Goal: Information Seeking & Learning: Learn about a topic

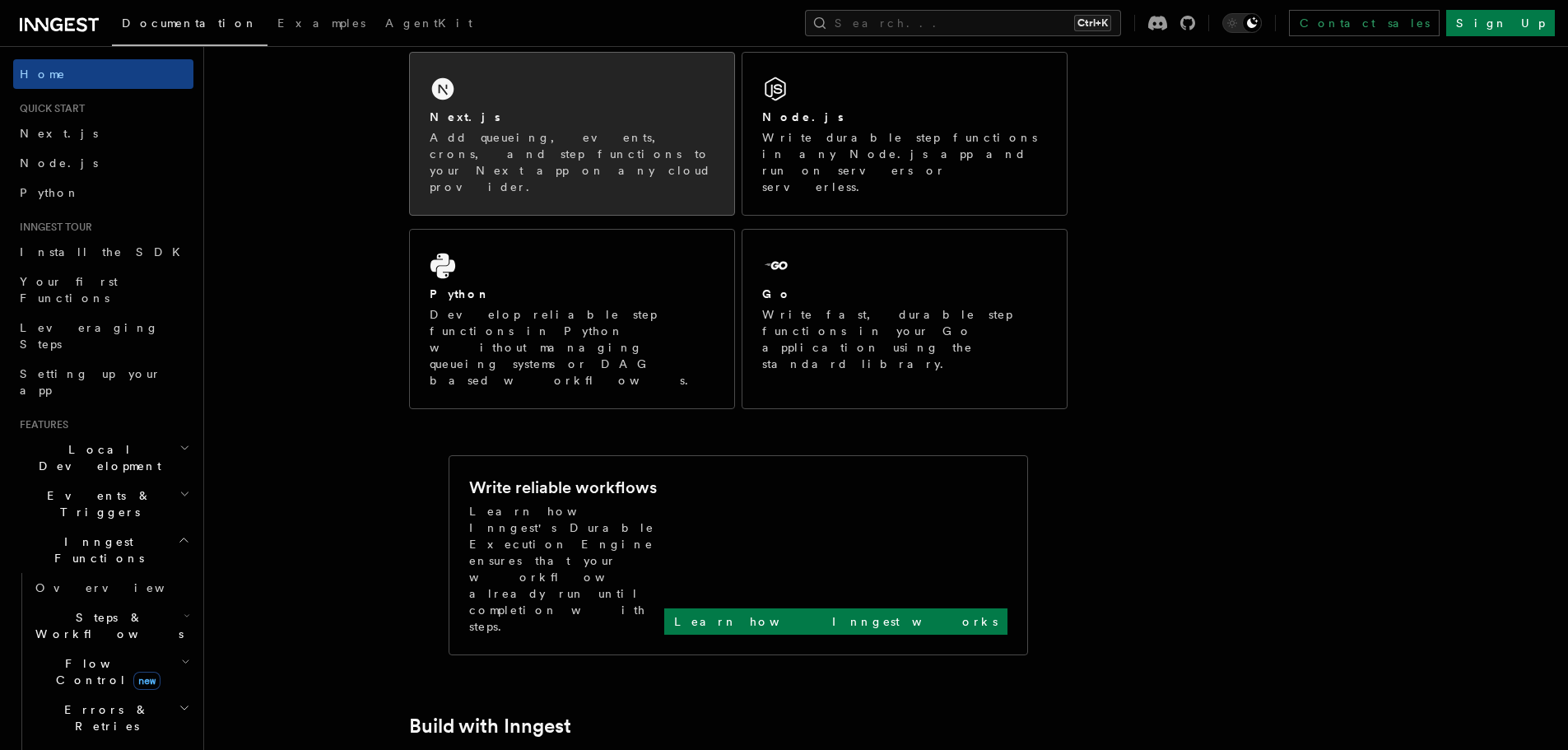
scroll to position [329, 0]
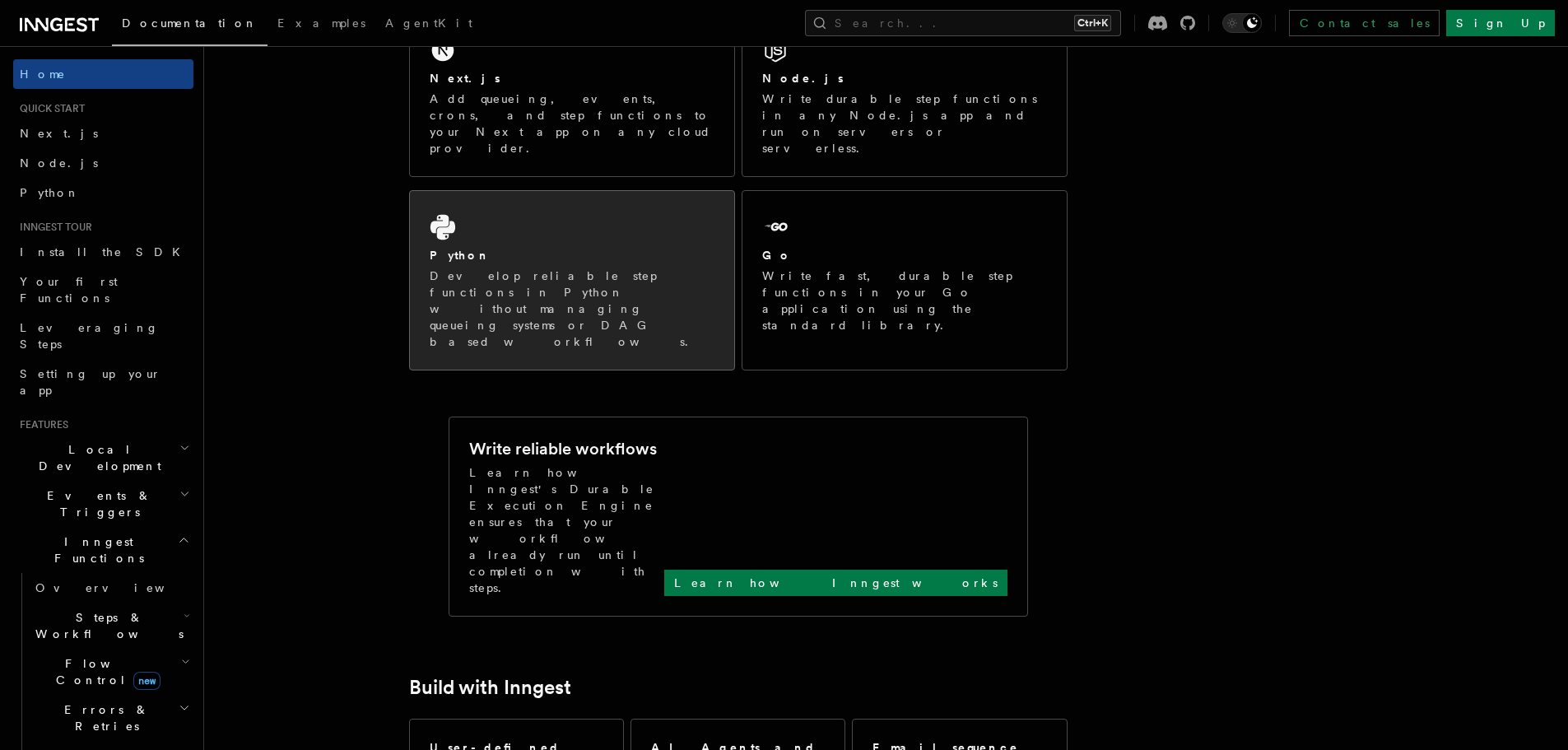
click at [612, 205] on div "Python Develop reliable step functions in Python without managing queueing syst…" at bounding box center [572, 280] width 324 height 178
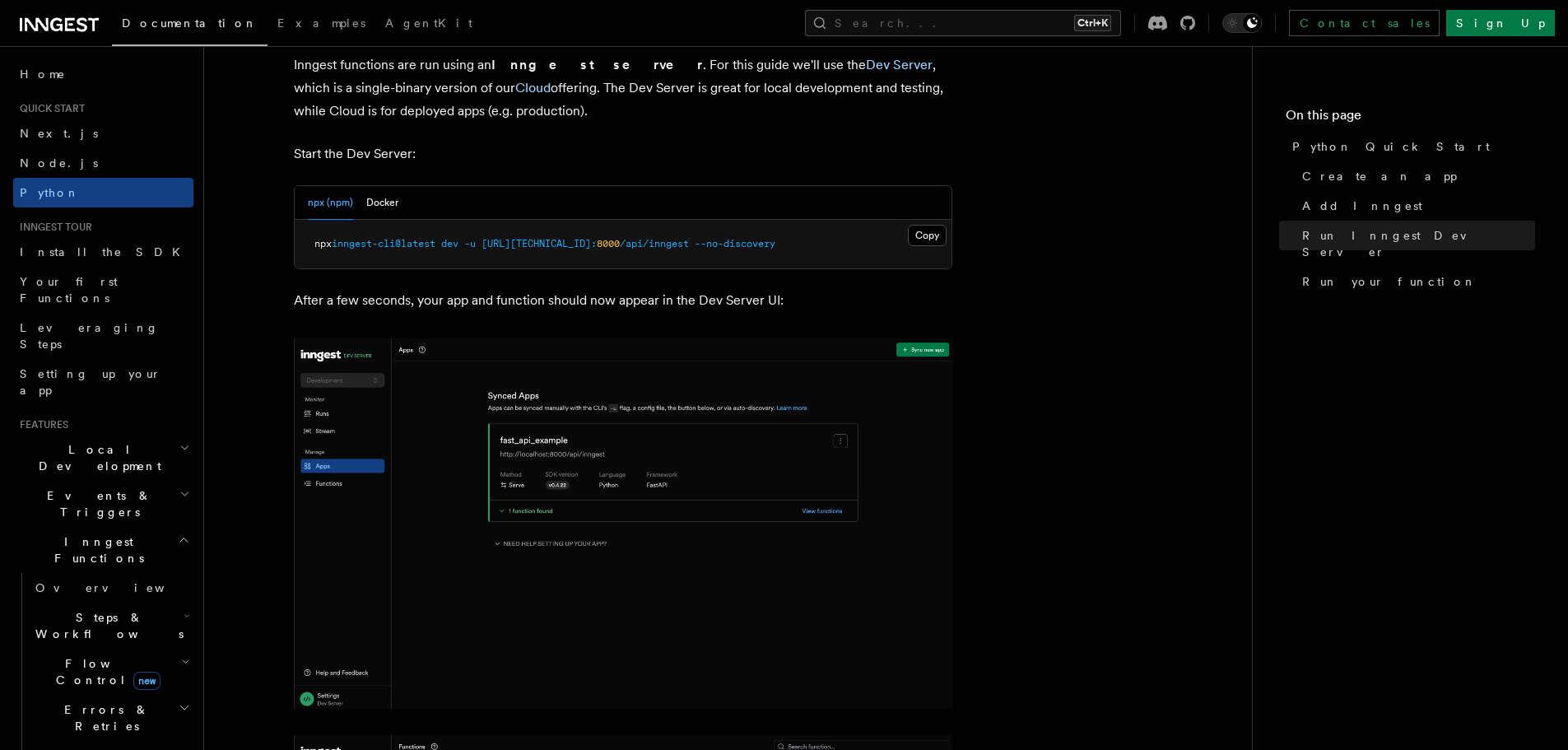
scroll to position [2058, 0]
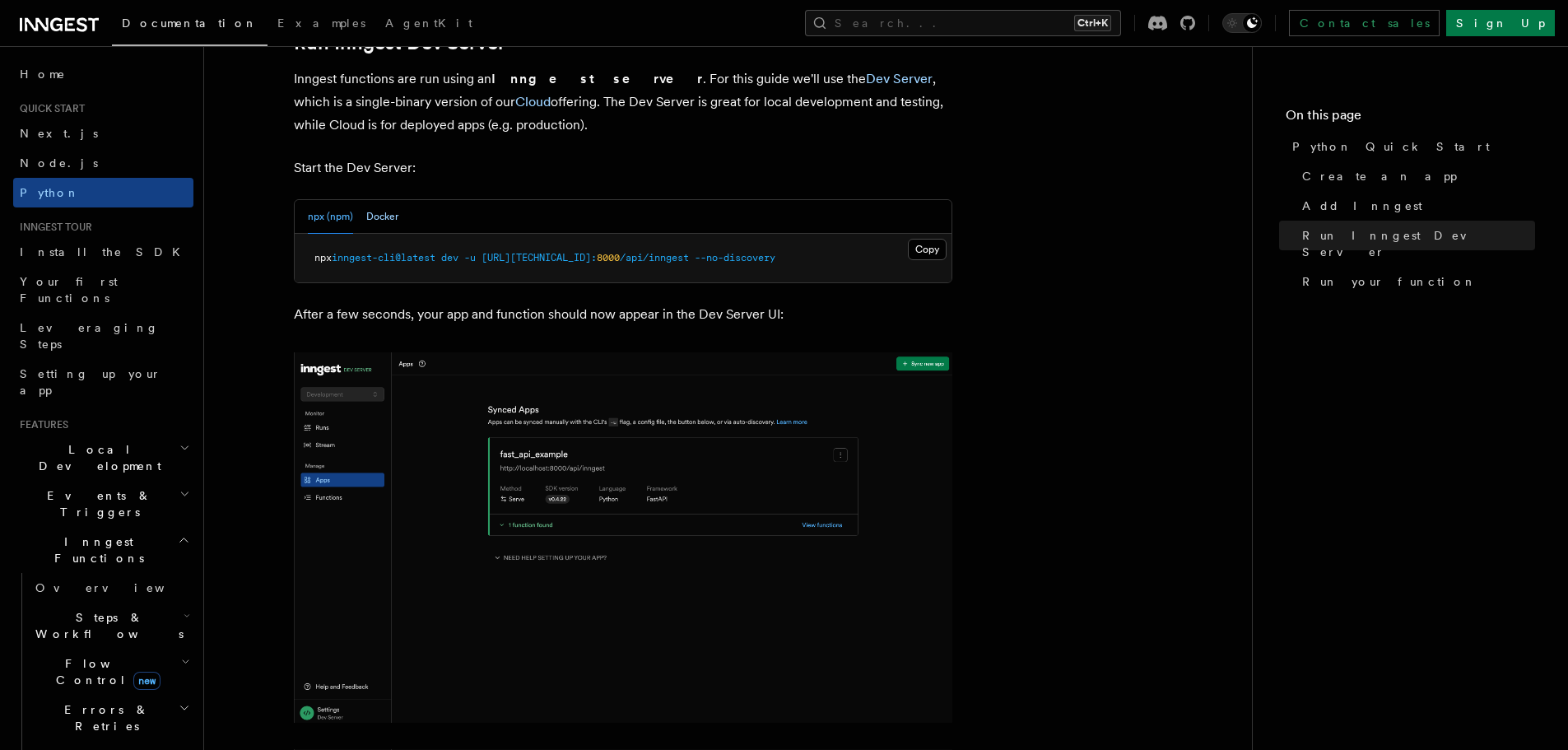
click at [393, 218] on button "Docker" at bounding box center [382, 216] width 32 height 33
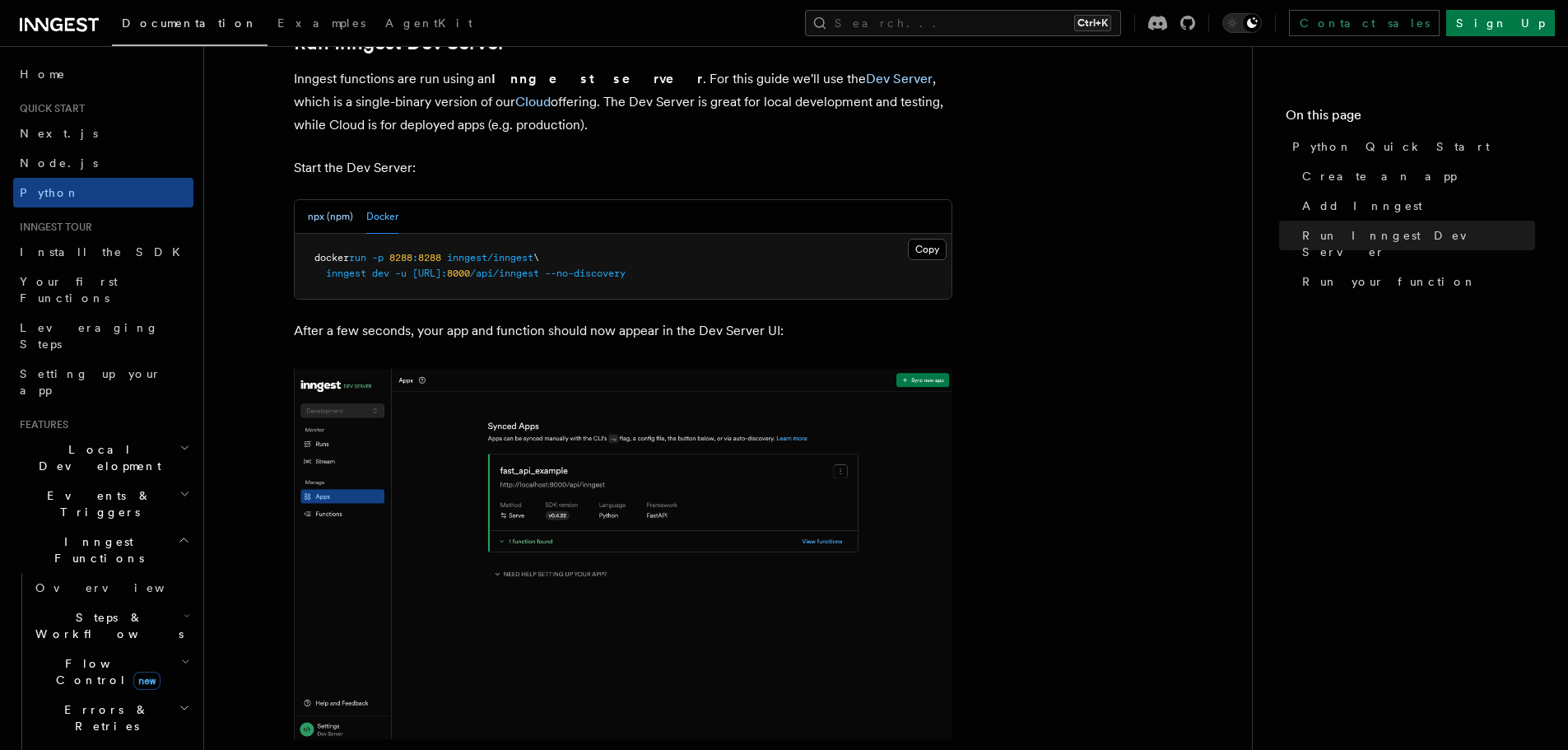
click at [327, 217] on button "npx (npm)" at bounding box center [330, 216] width 45 height 33
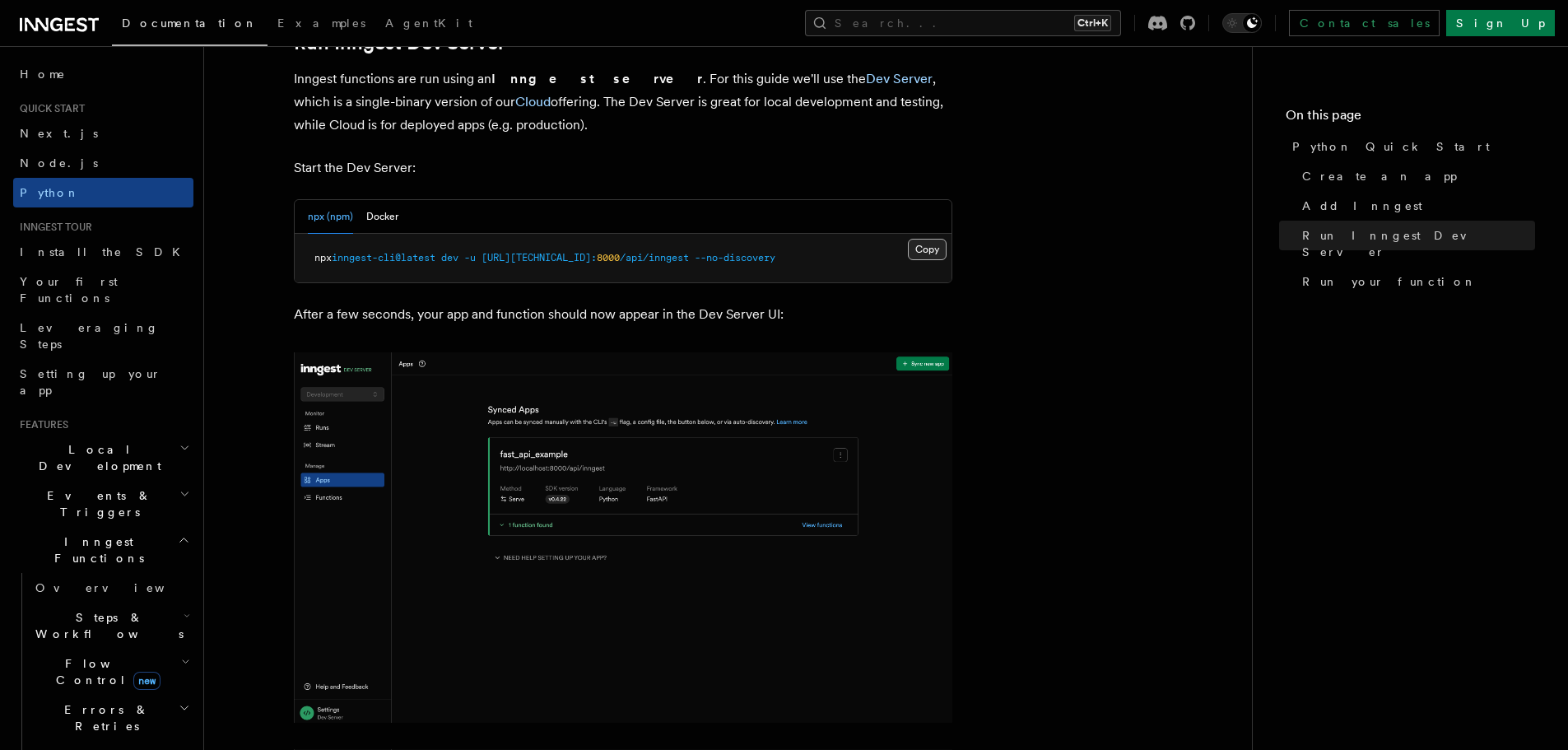
click at [926, 251] on button "Copy Copied" at bounding box center [927, 250] width 39 height 22
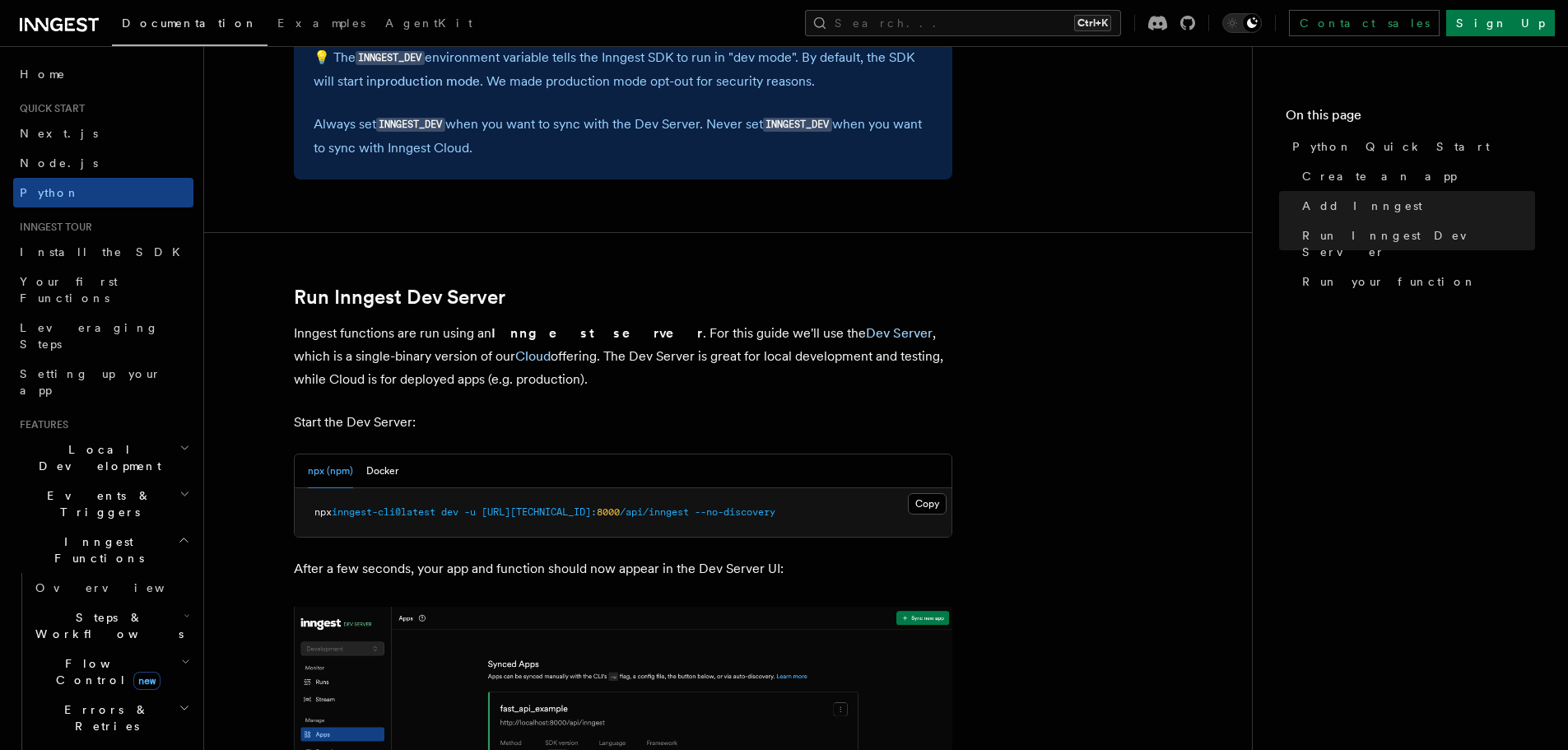
scroll to position [1810, 0]
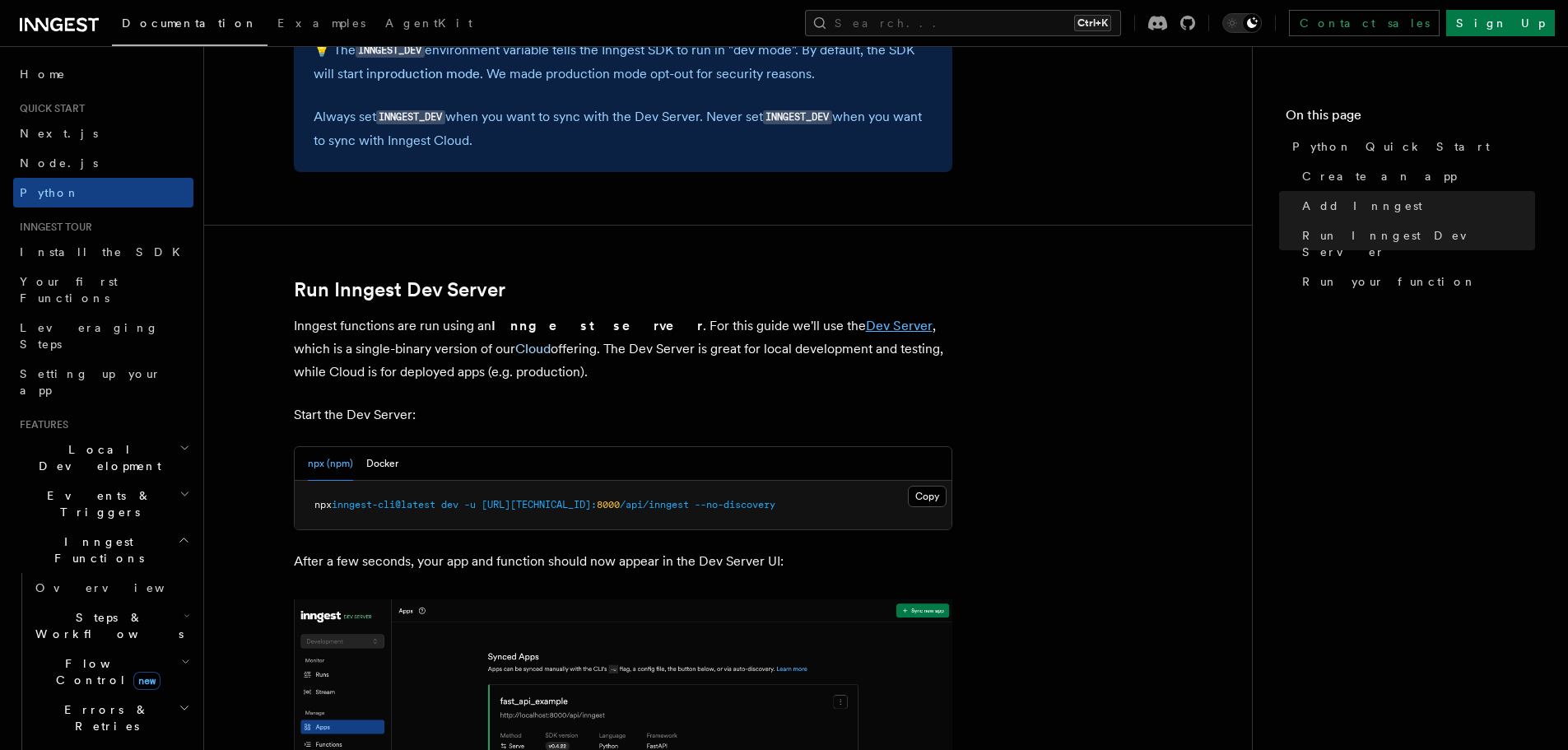
click at [866, 330] on link "Dev Server" at bounding box center [899, 325] width 67 height 16
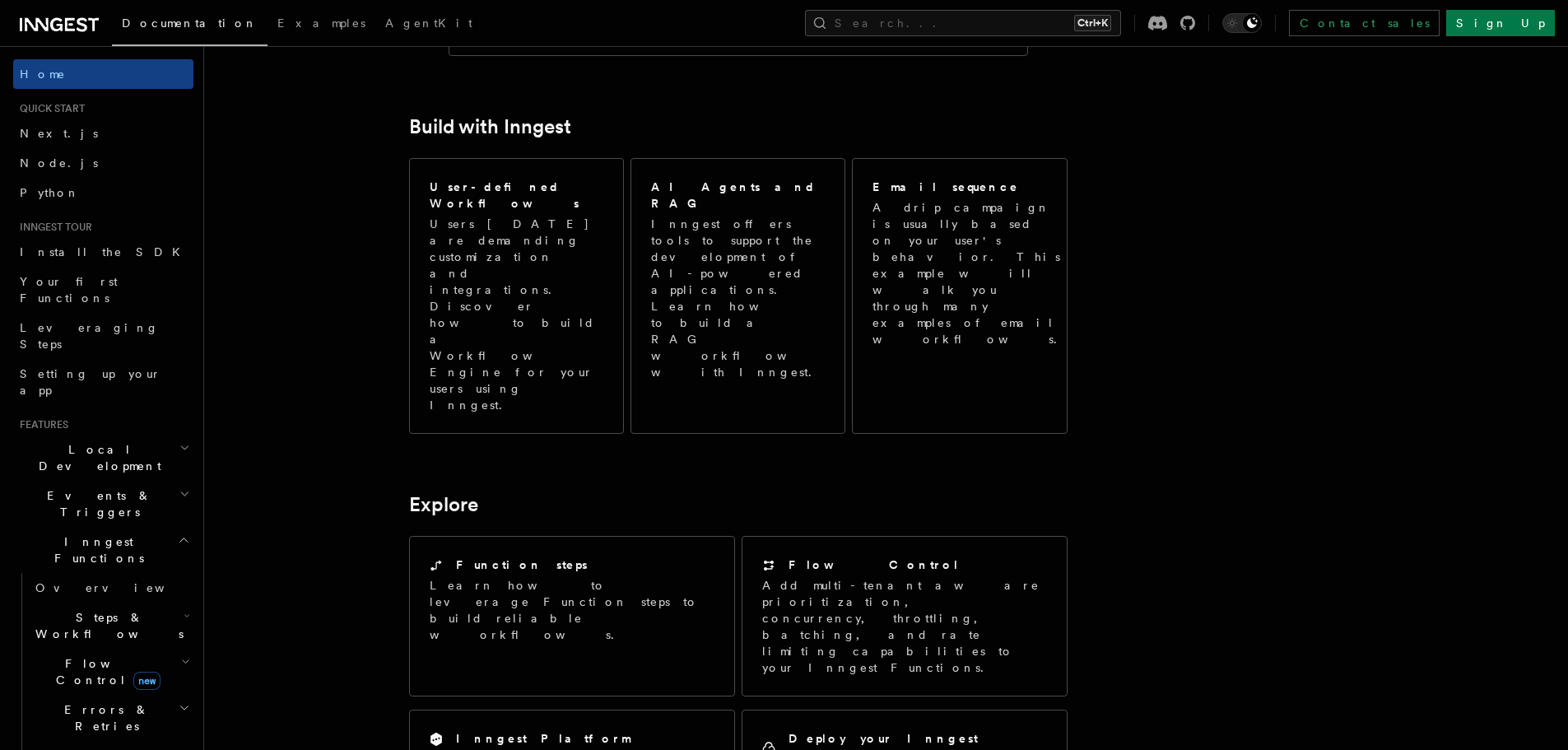
scroll to position [906, 0]
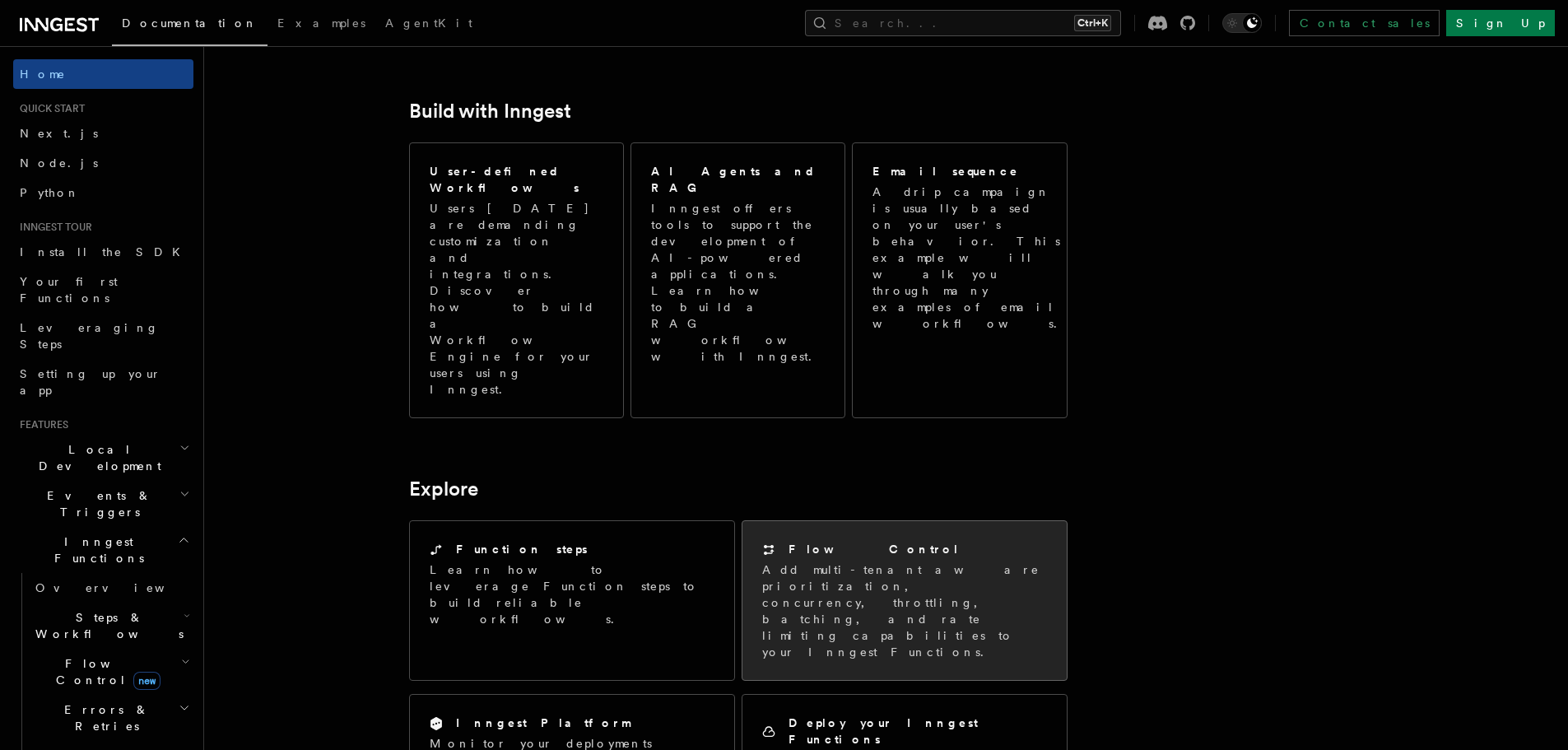
click at [1004, 561] on p "Add multi-tenant aware prioritization, concurrency, throttling, batching, and r…" at bounding box center [904, 610] width 285 height 99
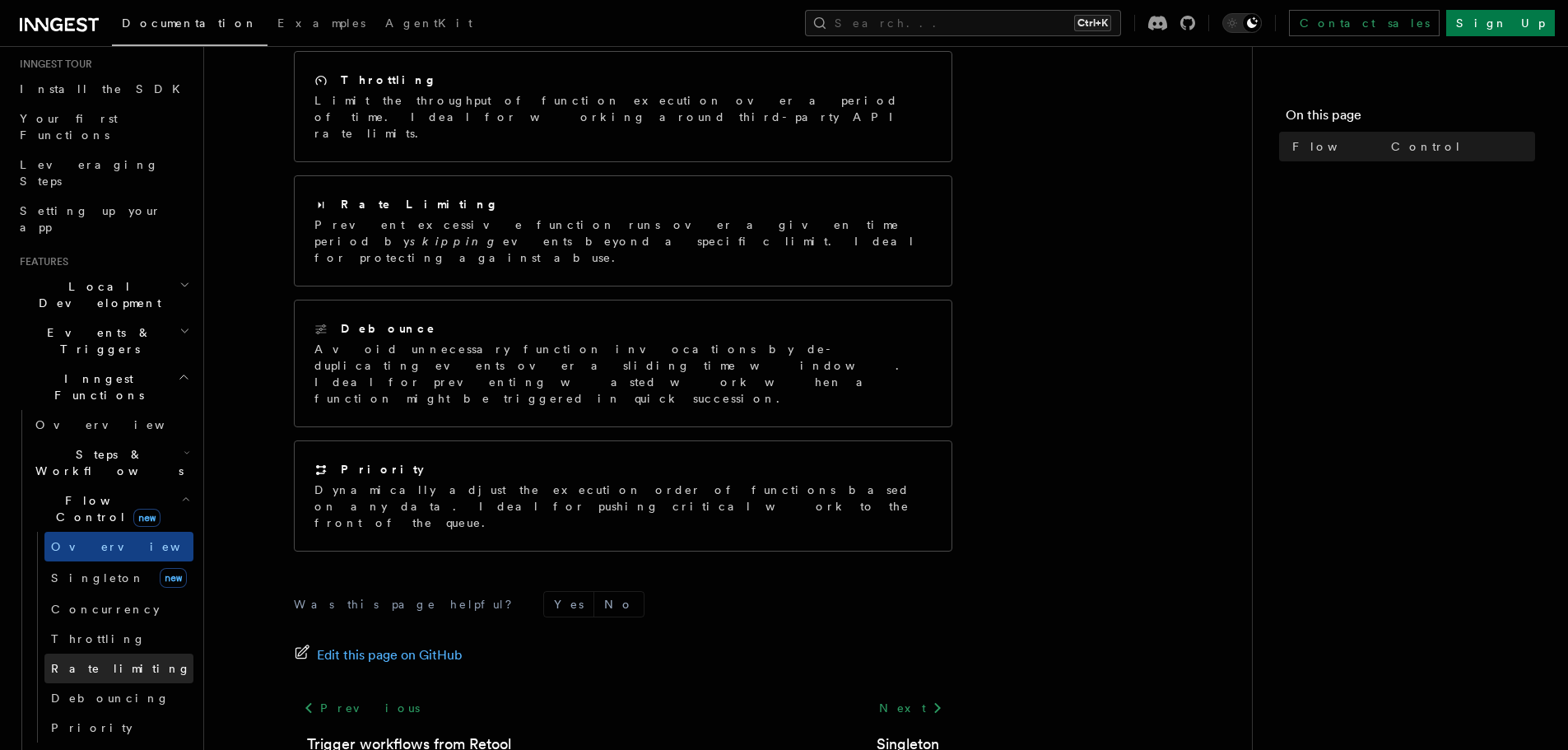
scroll to position [164, 0]
click at [59, 570] on span "Singleton" at bounding box center [98, 576] width 94 height 13
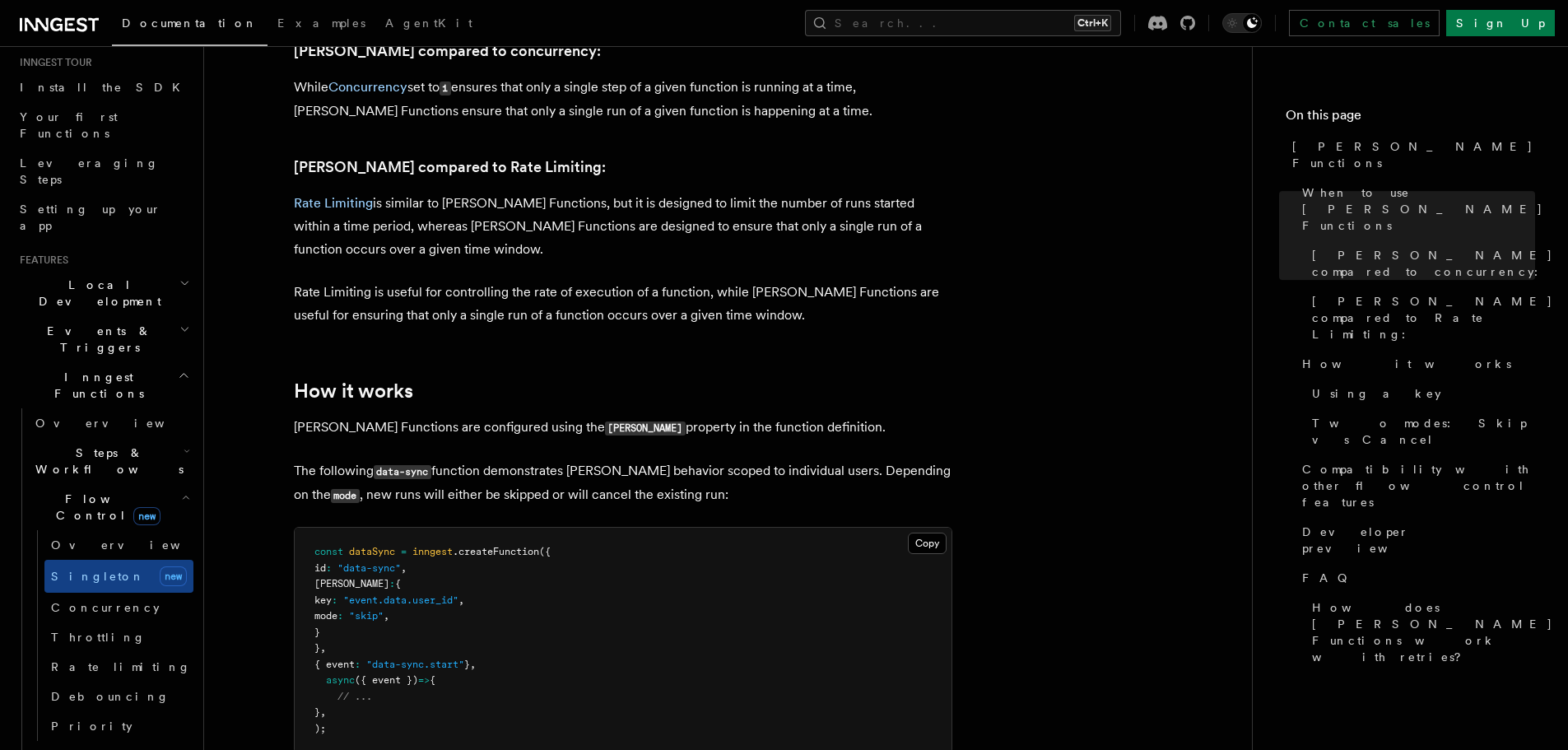
scroll to position [1481, 0]
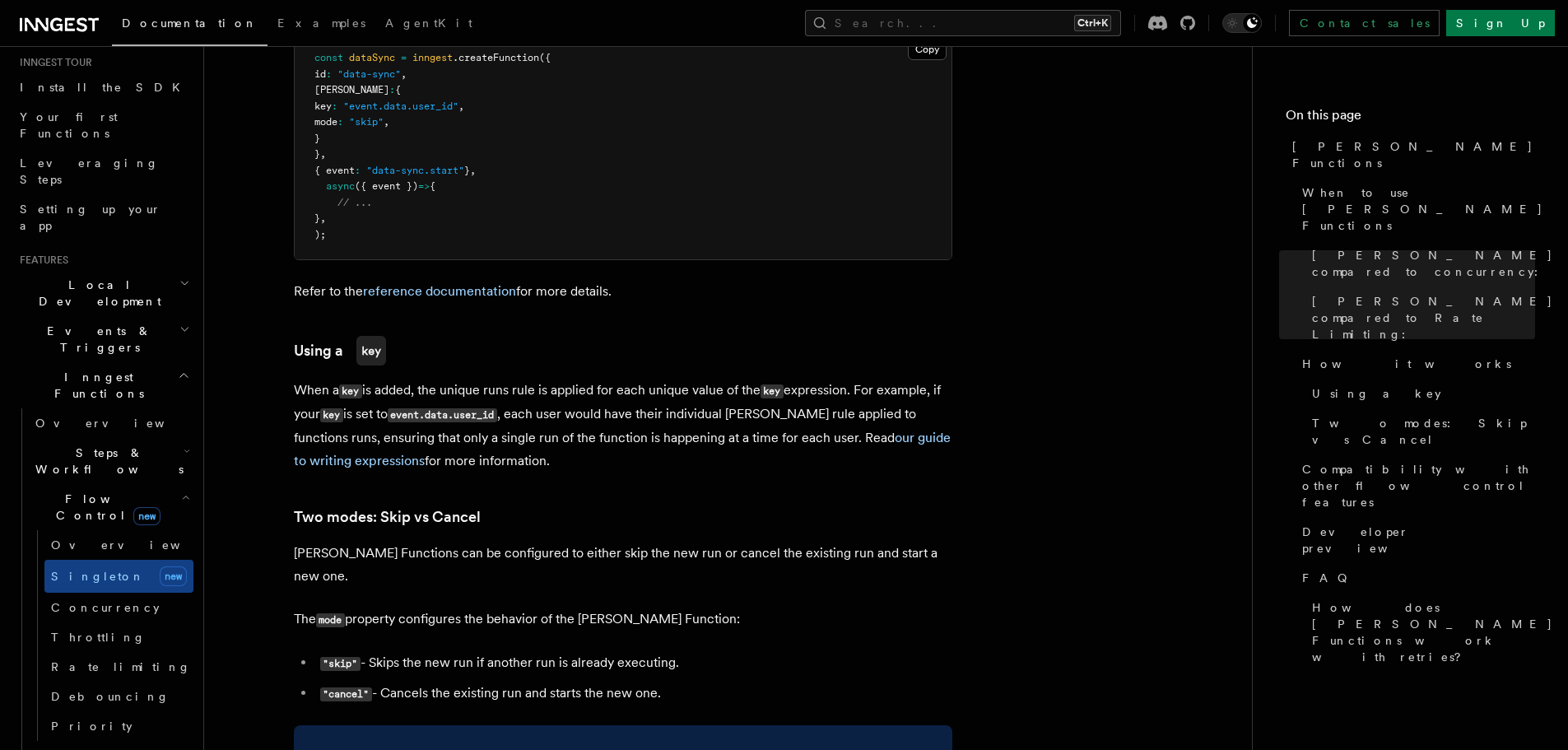
click at [63, 23] on icon at bounding box center [59, 24] width 79 height 20
